Goal: Transaction & Acquisition: Obtain resource

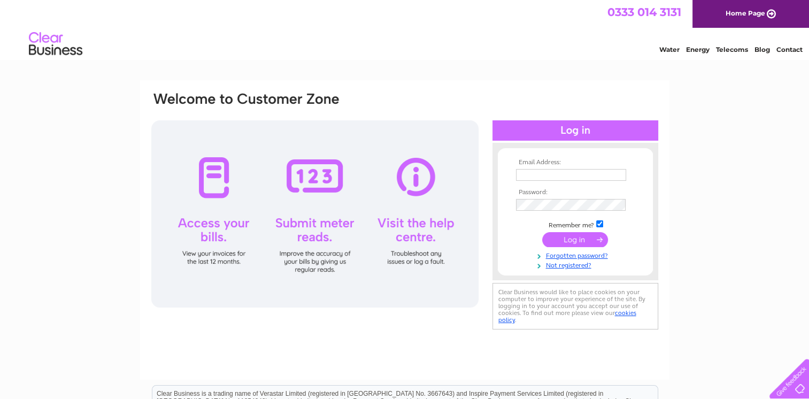
type input "[EMAIL_ADDRESS][DOMAIN_NAME]"
click at [575, 240] on input "submit" at bounding box center [575, 239] width 66 height 15
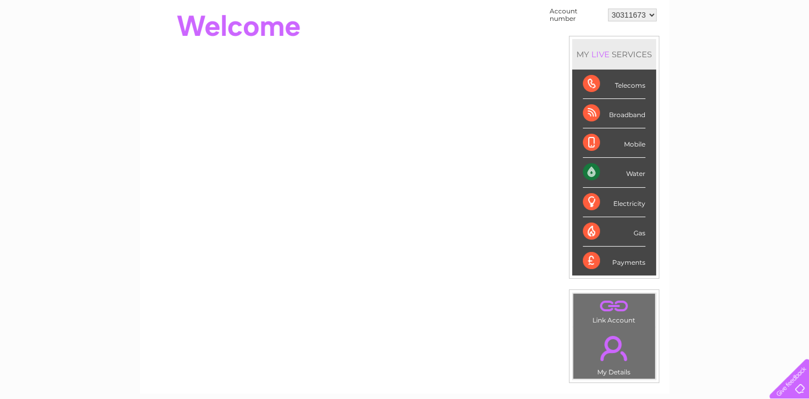
scroll to position [160, 0]
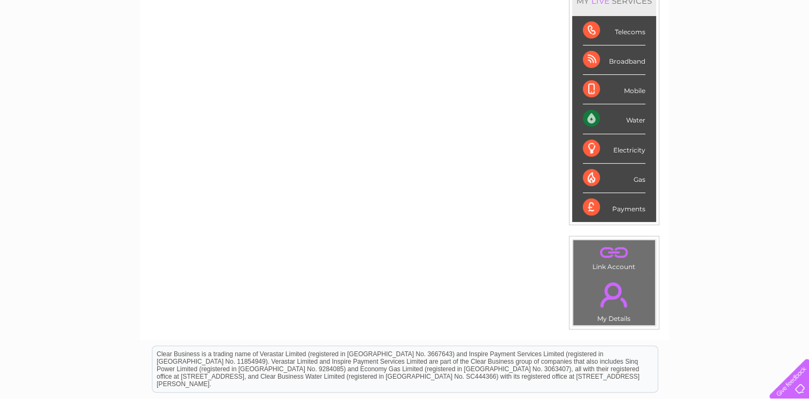
click at [637, 119] on div "Water" at bounding box center [614, 118] width 63 height 29
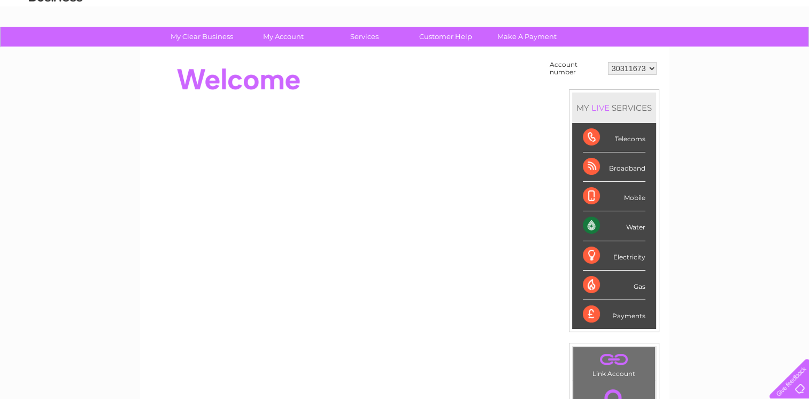
scroll to position [0, 0]
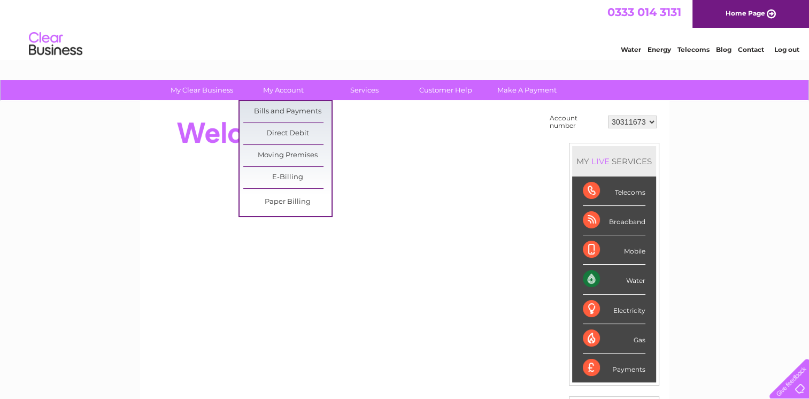
click at [281, 110] on link "Bills and Payments" at bounding box center [287, 111] width 88 height 21
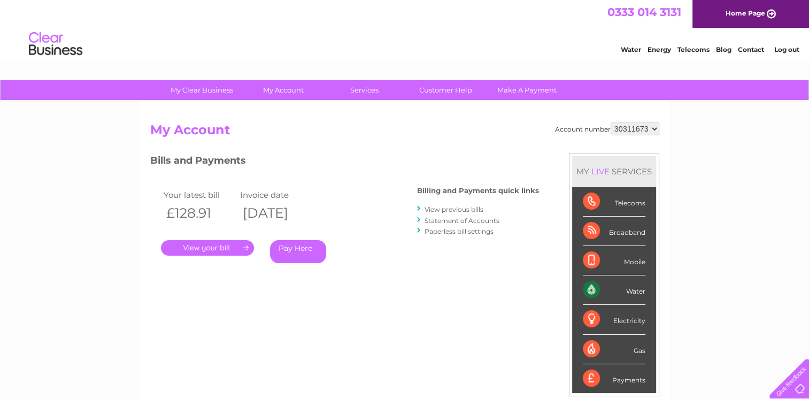
click at [207, 248] on link "." at bounding box center [207, 248] width 93 height 16
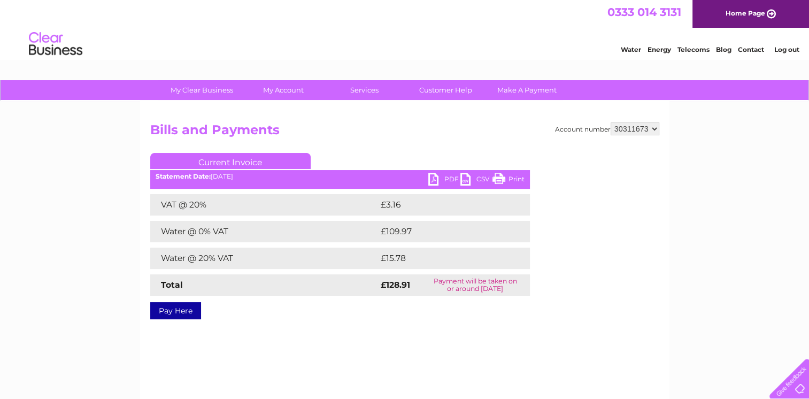
click at [432, 177] on link "PDF" at bounding box center [444, 181] width 32 height 16
